Goal: Complete application form: Fill out and submit a form for a specific purpose

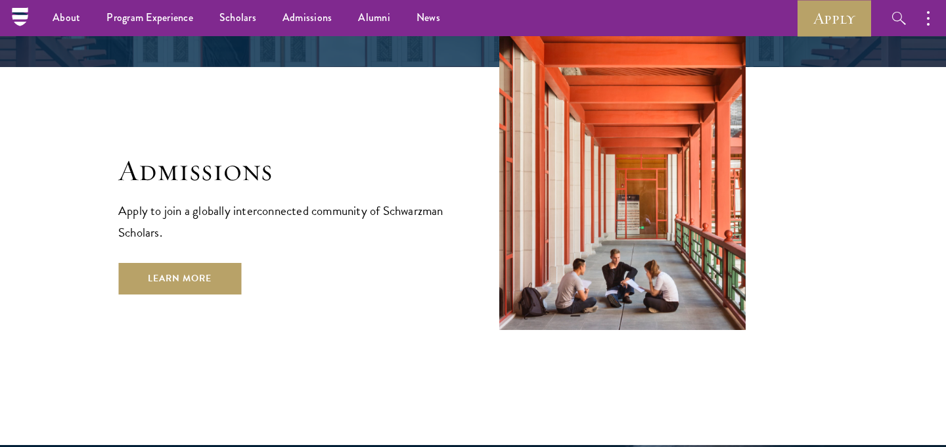
scroll to position [2127, 0]
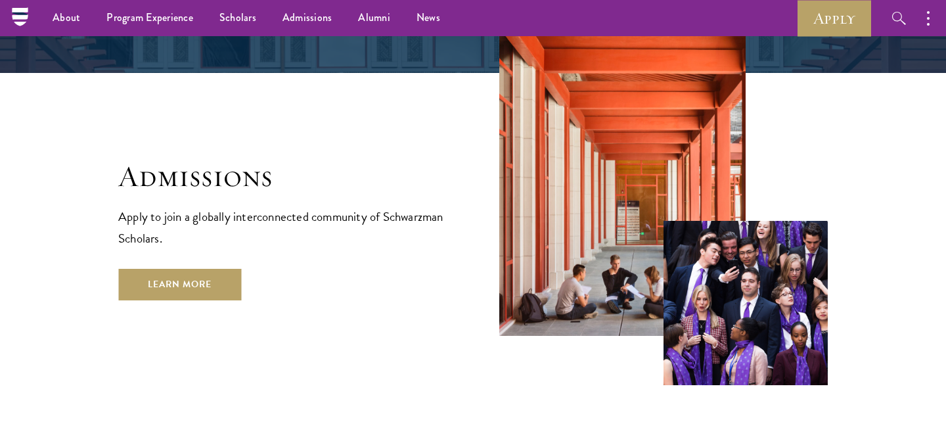
click at [243, 220] on div "Admissions Apply to join a globally interconnected community of Schwarzman Scho…" at bounding box center [282, 229] width 329 height 142
click at [220, 269] on link "Learn More" at bounding box center [179, 285] width 123 height 32
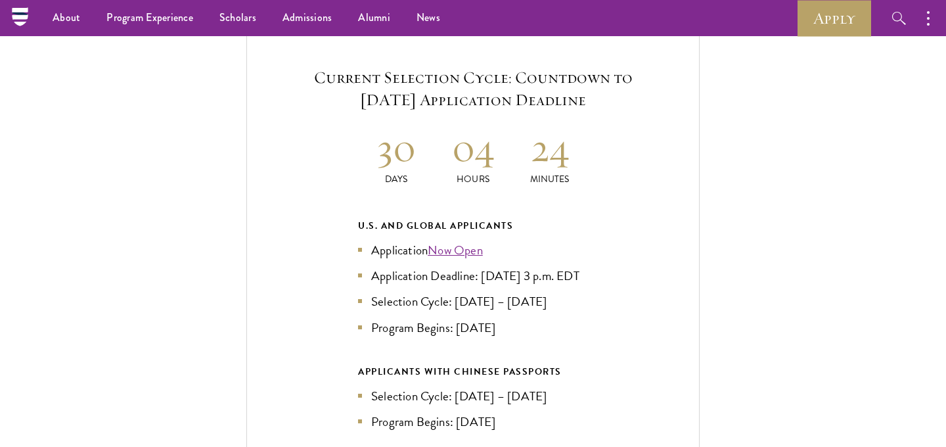
scroll to position [2821, 0]
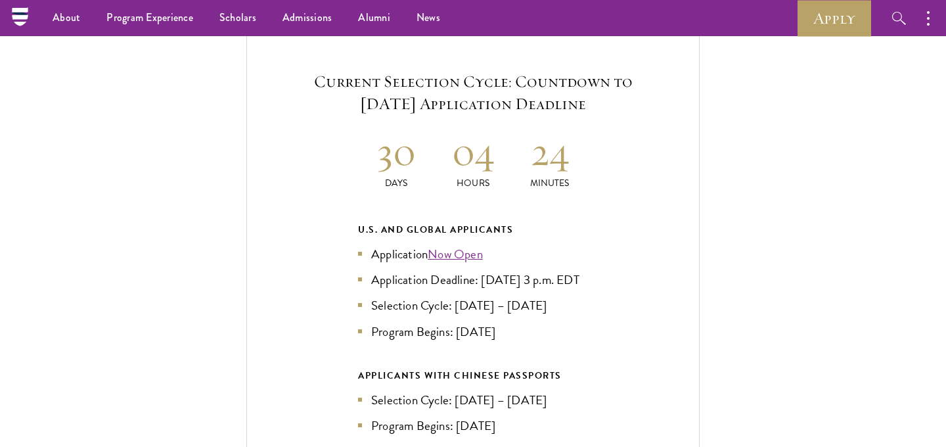
click at [480, 273] on li "Application Deadline: Sept 10, 2025 at 3 p.m. EDT" at bounding box center [473, 279] width 230 height 19
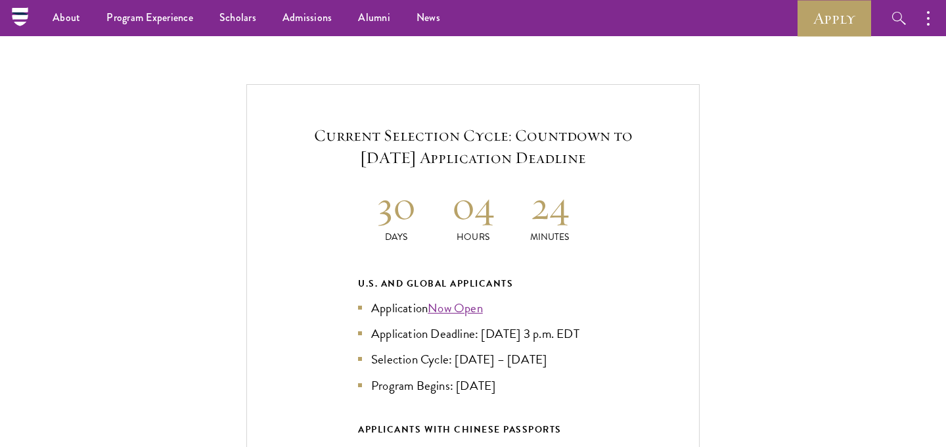
scroll to position [2765, 0]
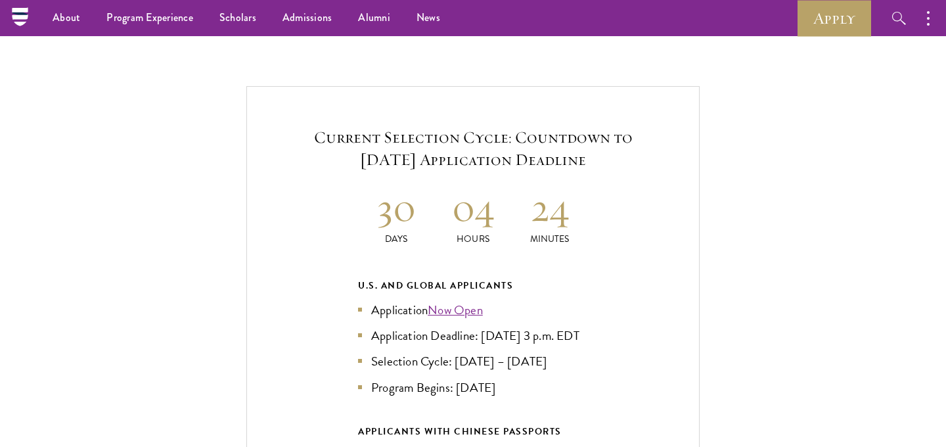
click at [476, 183] on h2 "04" at bounding box center [473, 207] width 77 height 49
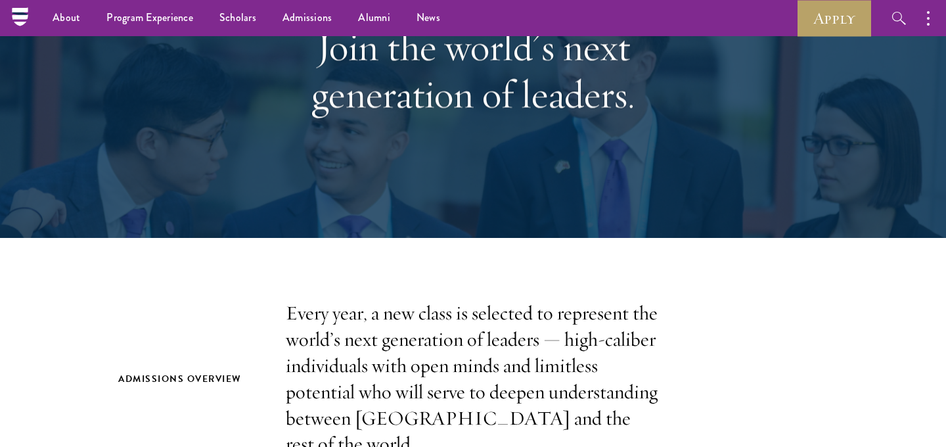
scroll to position [0, 0]
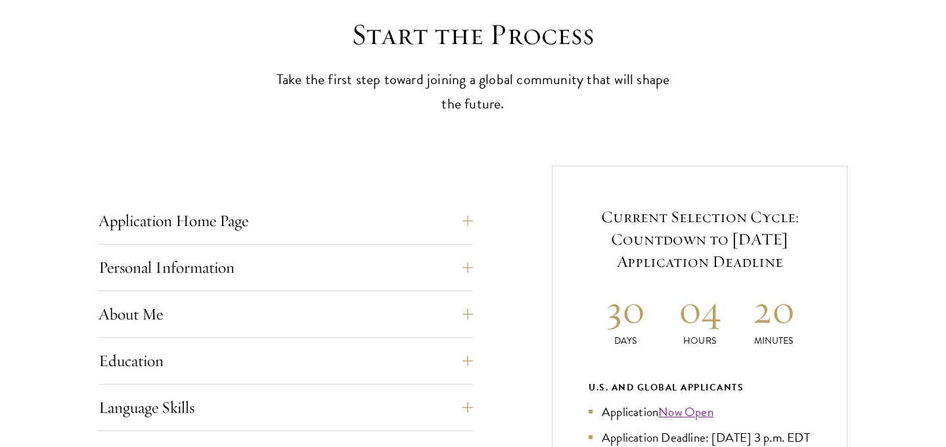
scroll to position [369, 0]
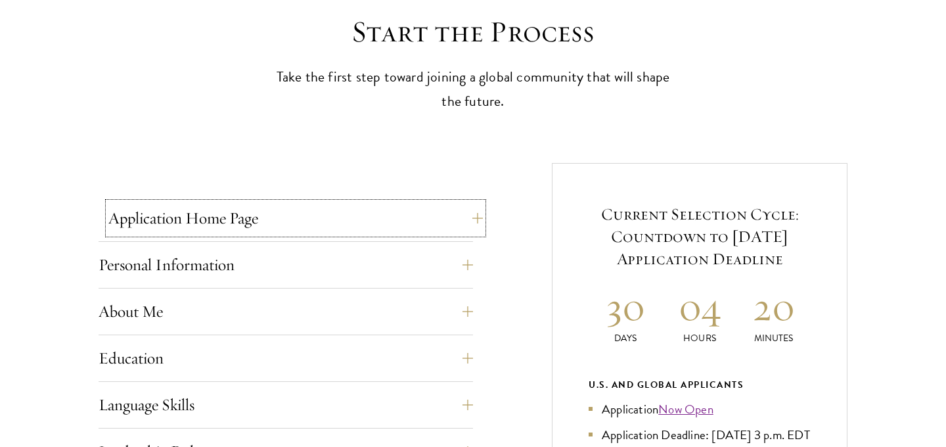
click at [290, 223] on button "Application Home Page" at bounding box center [295, 218] width 375 height 32
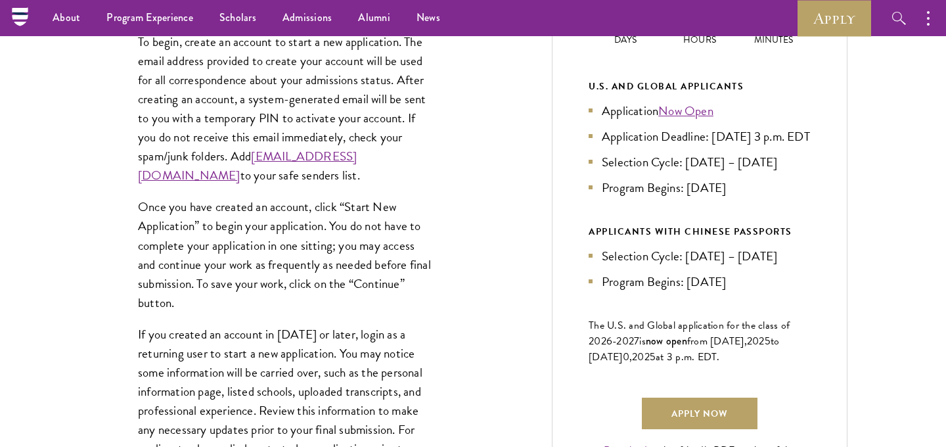
scroll to position [668, 0]
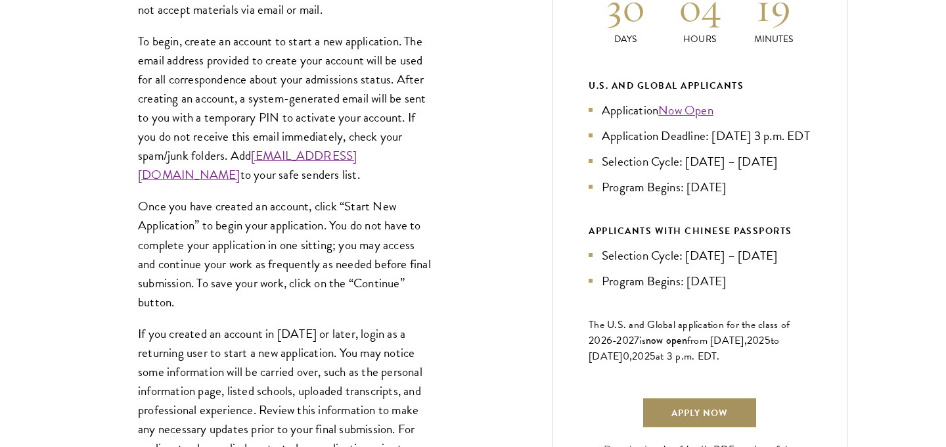
click at [703, 428] on link "Apply Now" at bounding box center [700, 413] width 116 height 32
